Goal: Transaction & Acquisition: Purchase product/service

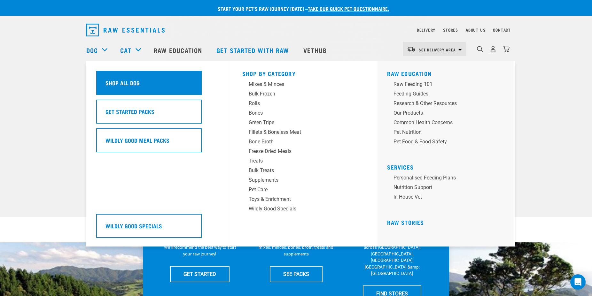
click at [115, 82] on h5 "Shop All Dog" at bounding box center [122, 83] width 34 height 8
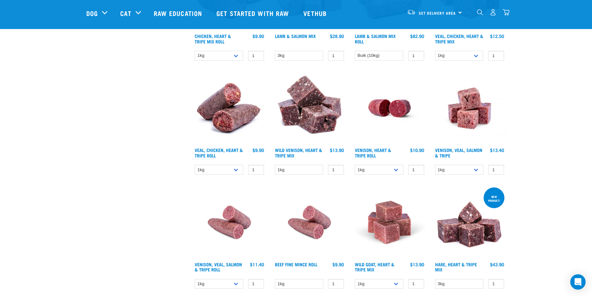
scroll to position [783, 0]
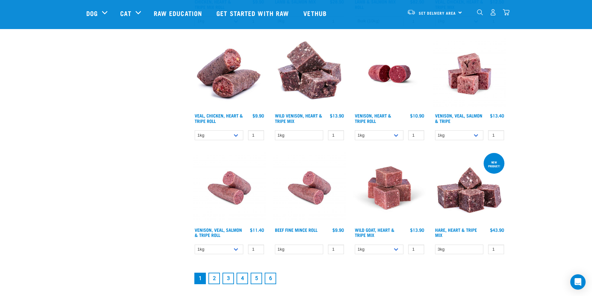
click at [215, 276] on link "2" at bounding box center [214, 279] width 12 height 12
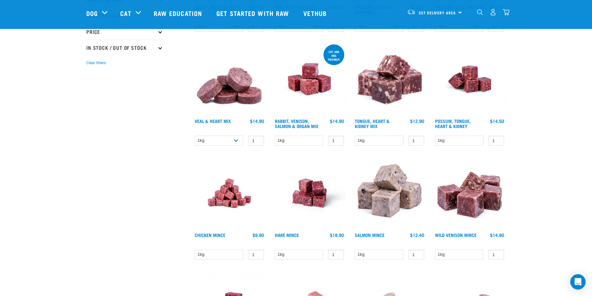
scroll to position [228, 0]
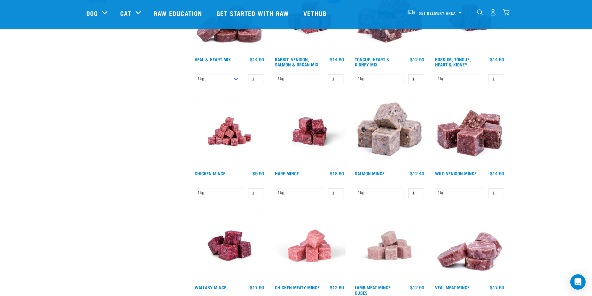
click at [228, 139] on img at bounding box center [229, 132] width 73 height 73
